Goal: Find specific page/section: Find specific page/section

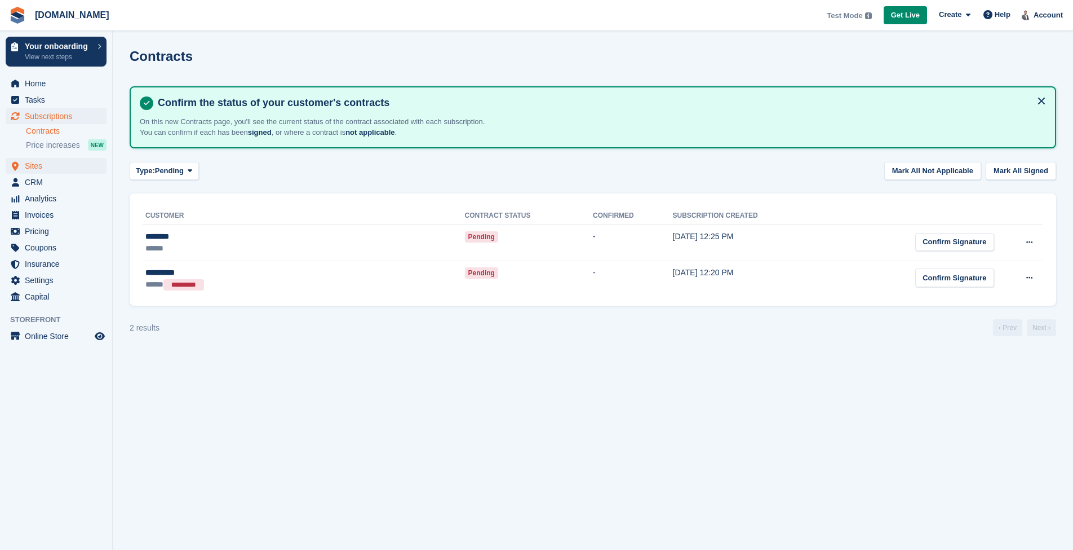
click at [47, 166] on span "Sites" at bounding box center [59, 166] width 68 height 16
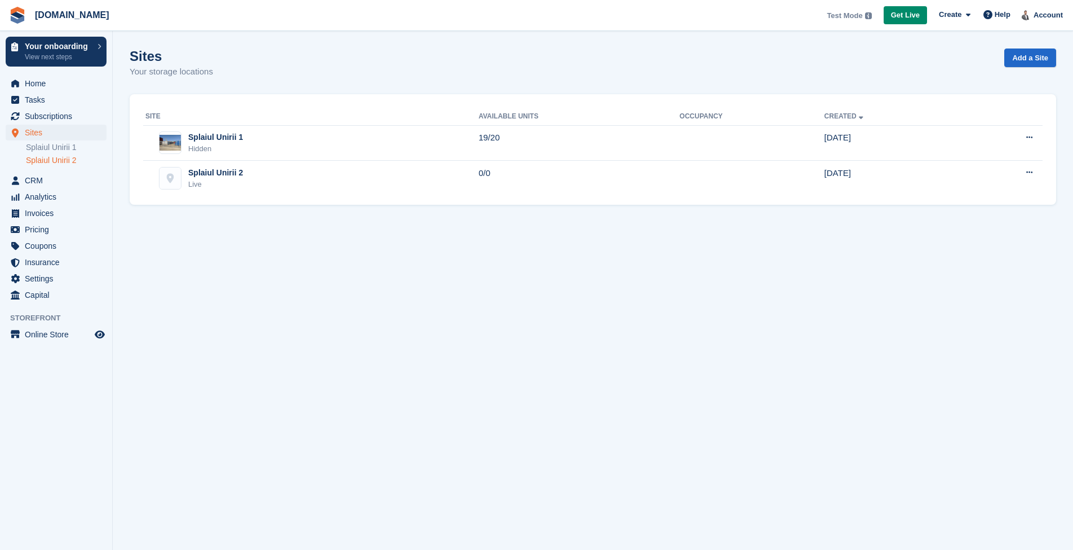
click at [64, 161] on link "Splaiul Unirii 2" at bounding box center [66, 160] width 81 height 11
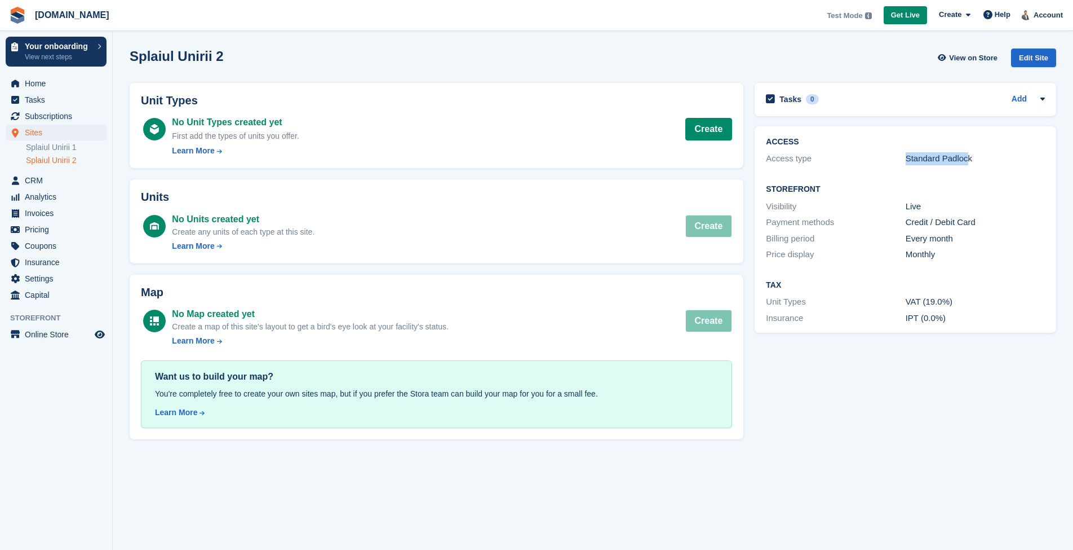
drag, startPoint x: 814, startPoint y: 158, endPoint x: 970, endPoint y: 158, distance: 155.6
click at [970, 158] on div "Access type Standard Padlock" at bounding box center [905, 158] width 279 height 16
click at [955, 181] on div "Storefront Visibility Live Payment methods Credit / Debit Card Billing period E…" at bounding box center [906, 222] width 302 height 96
click at [1024, 98] on link "Add" at bounding box center [1019, 99] width 15 height 13
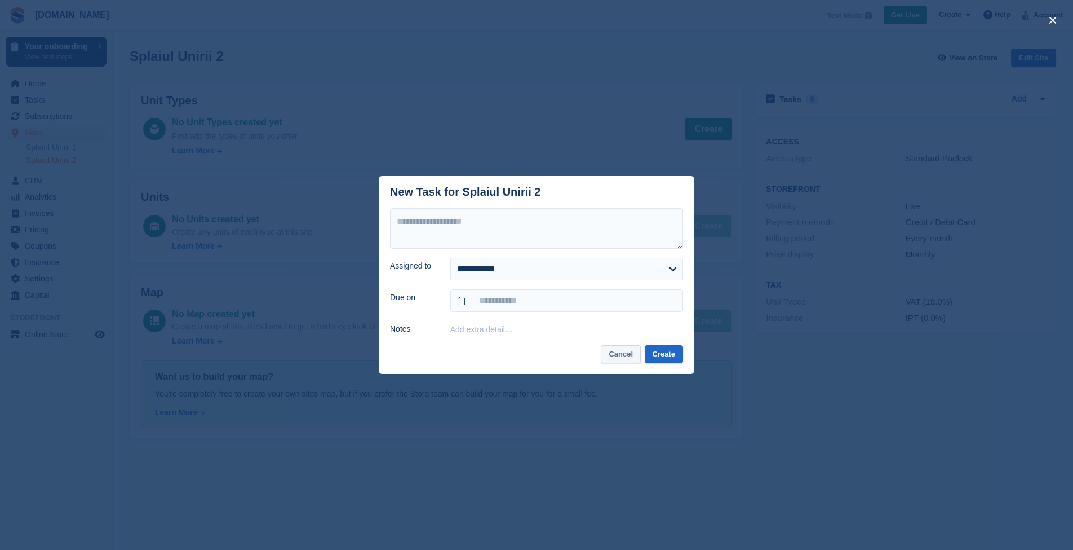
click at [616, 353] on button "Cancel" at bounding box center [621, 354] width 40 height 19
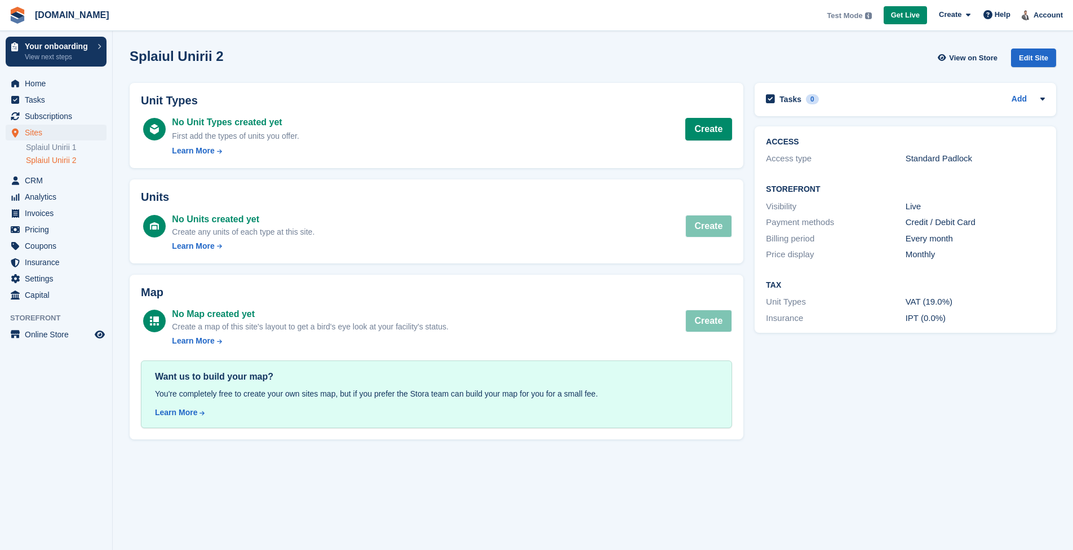
drag, startPoint x: 770, startPoint y: 200, endPoint x: 971, endPoint y: 343, distance: 246.6
click at [971, 343] on div "Tasks 0 Add No tasks related to Splaiul Unirii 2 ACCESS Access type Standard Pa…" at bounding box center [905, 260] width 313 height 367
click at [969, 343] on div "Tasks 0 Add No tasks related to Splaiul Unirii 2 ACCESS Access type Standard Pa…" at bounding box center [905, 260] width 313 height 367
